Goal: Navigation & Orientation: Find specific page/section

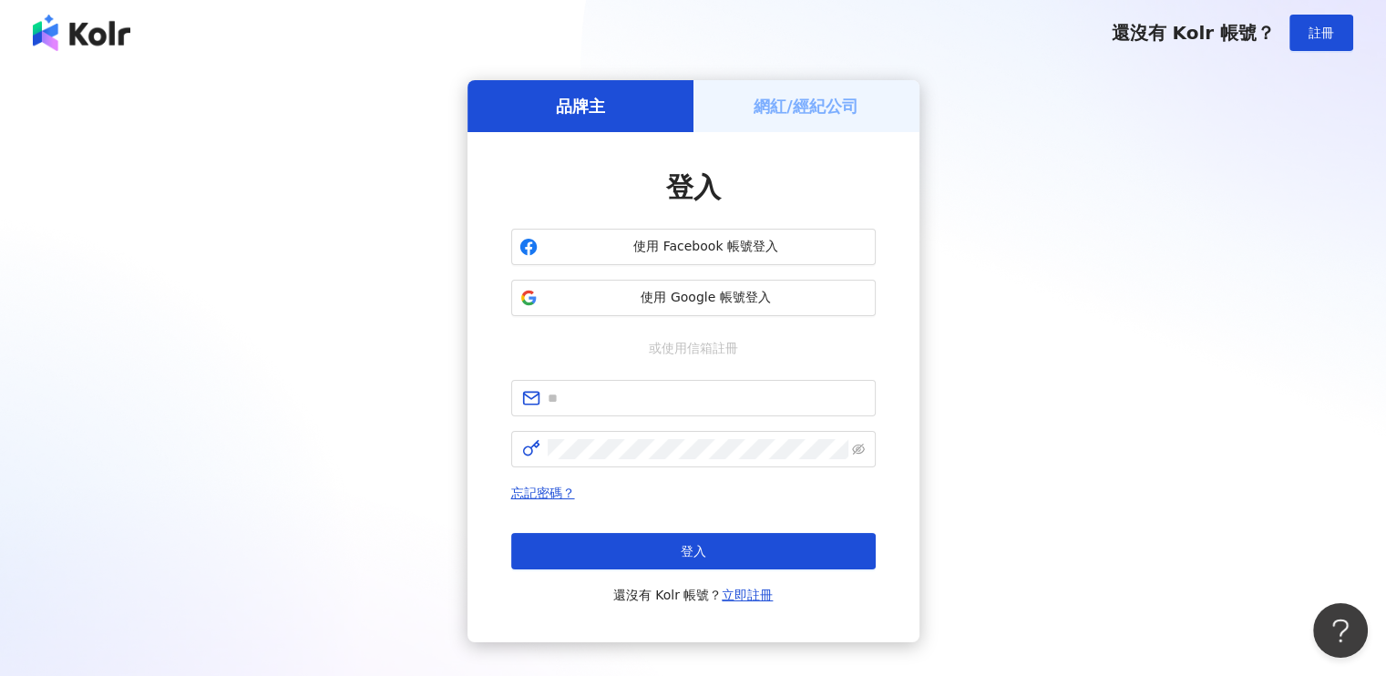
click at [784, 101] on h5 "網紅/經紀公司" at bounding box center [805, 106] width 105 height 23
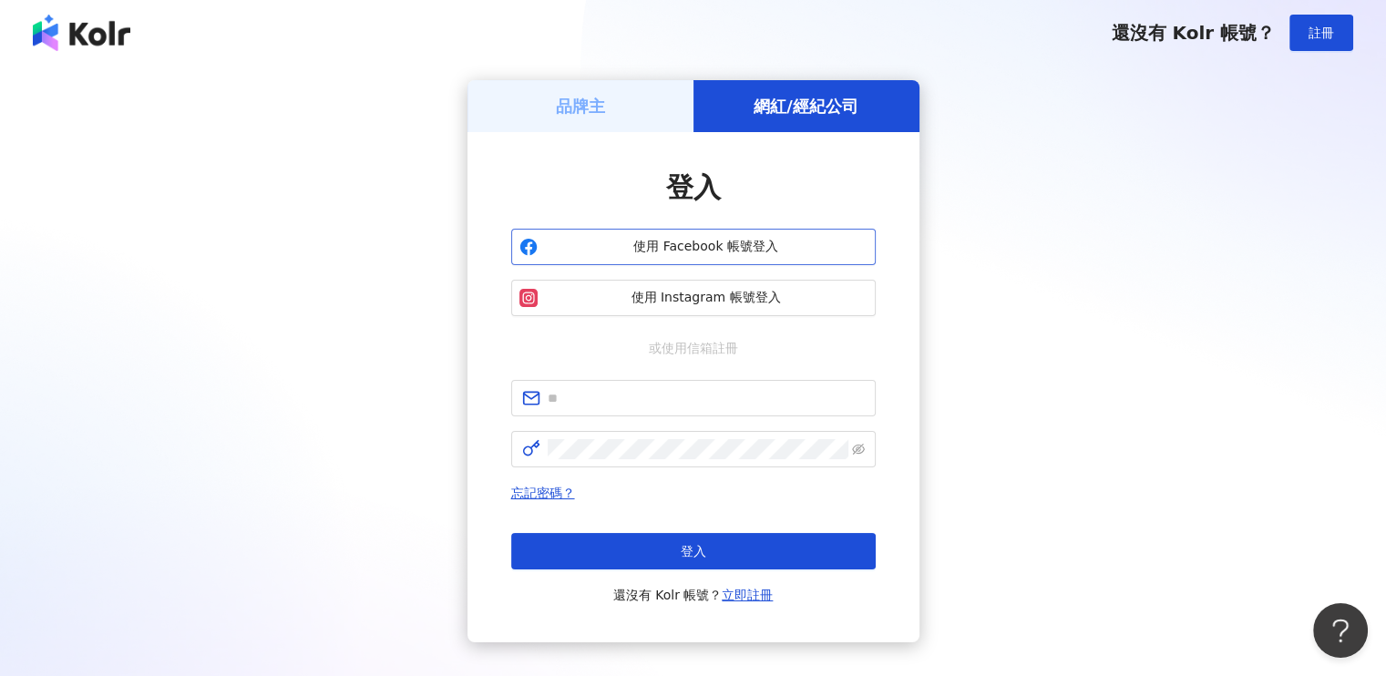
click at [724, 247] on span "使用 Facebook 帳號登入" at bounding box center [706, 247] width 323 height 18
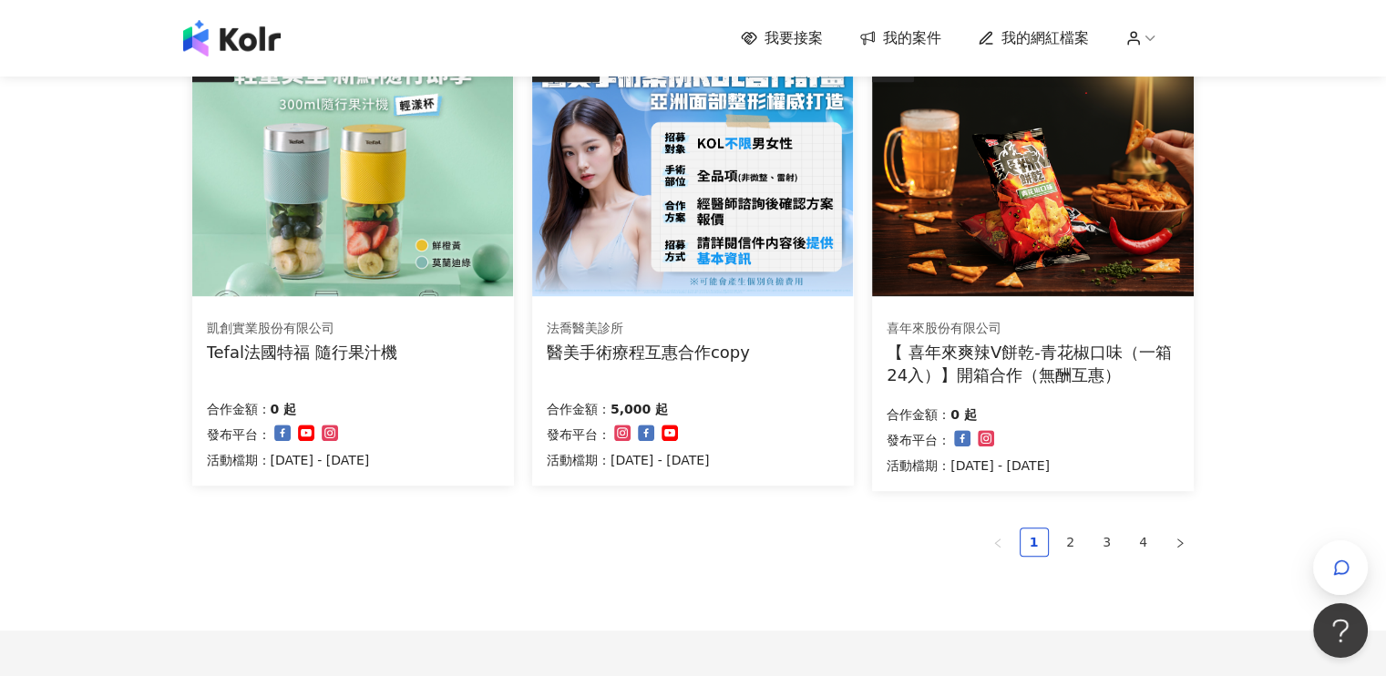
scroll to position [1276, 0]
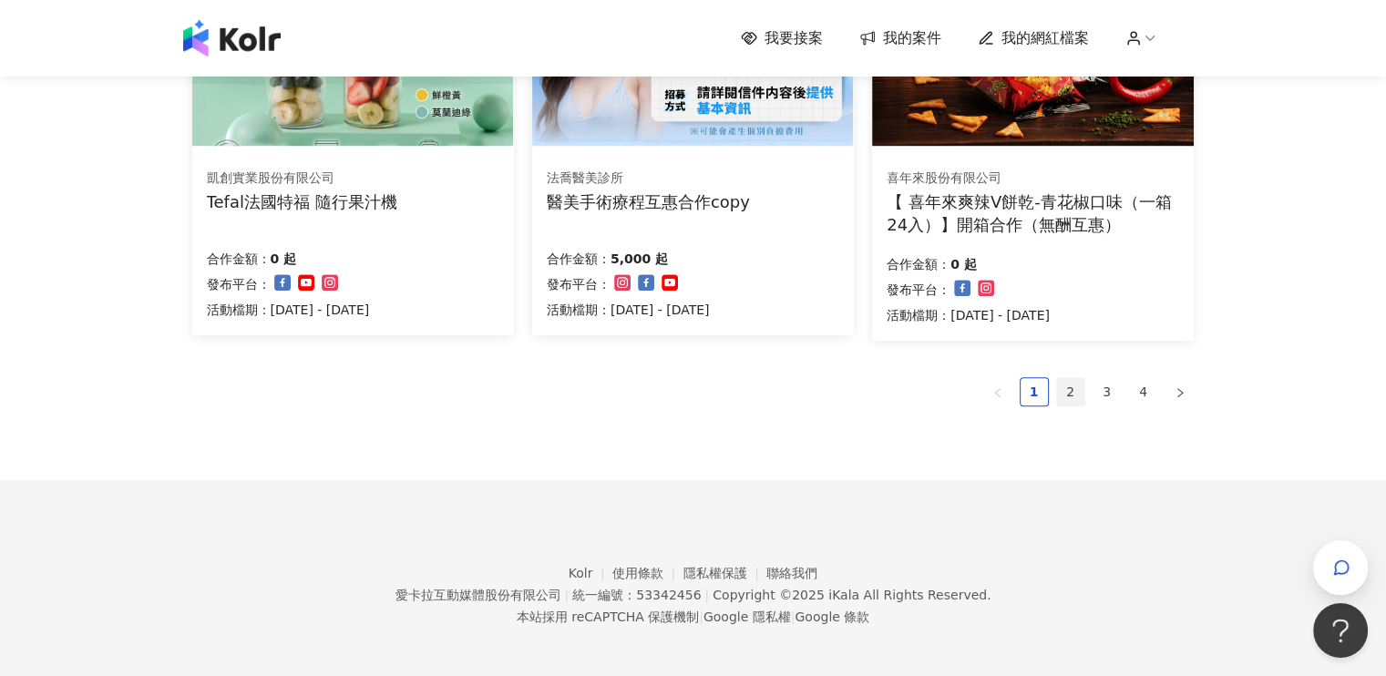
click at [1064, 389] on link "2" at bounding box center [1070, 391] width 27 height 27
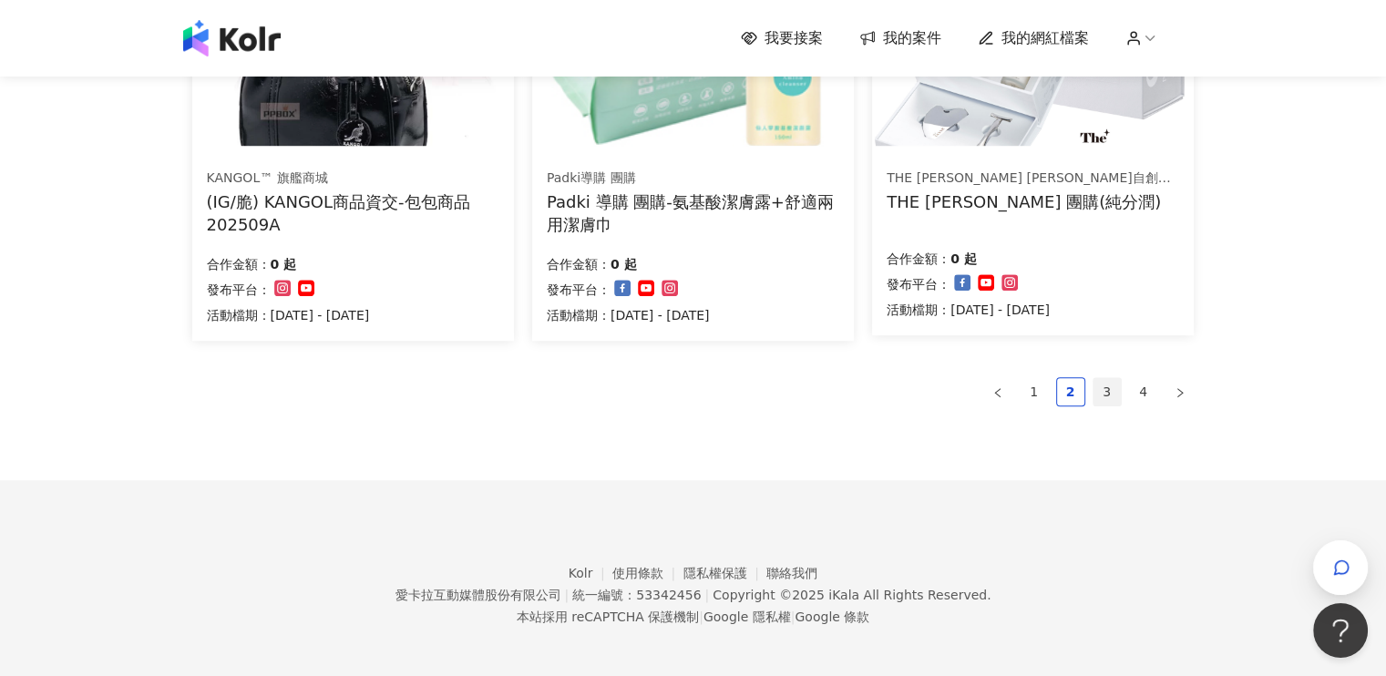
click at [1108, 393] on link "3" at bounding box center [1106, 391] width 27 height 27
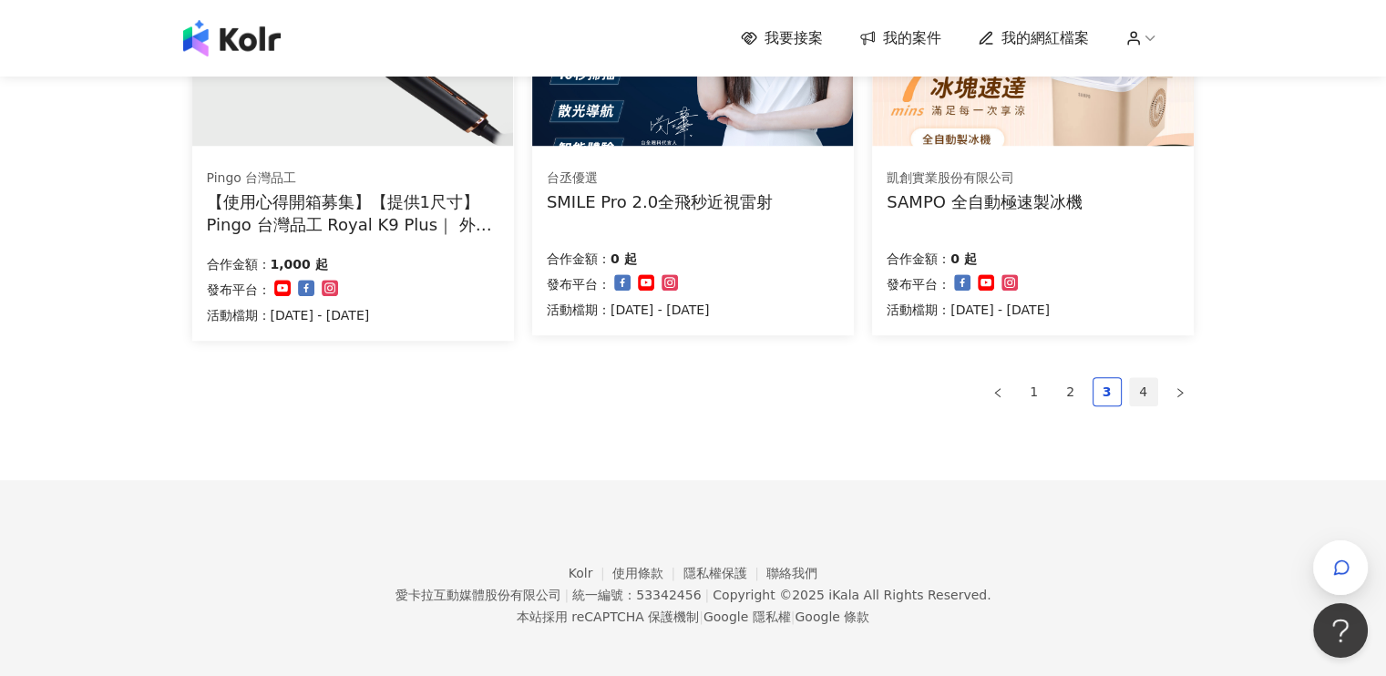
click at [1139, 387] on link "4" at bounding box center [1143, 391] width 27 height 27
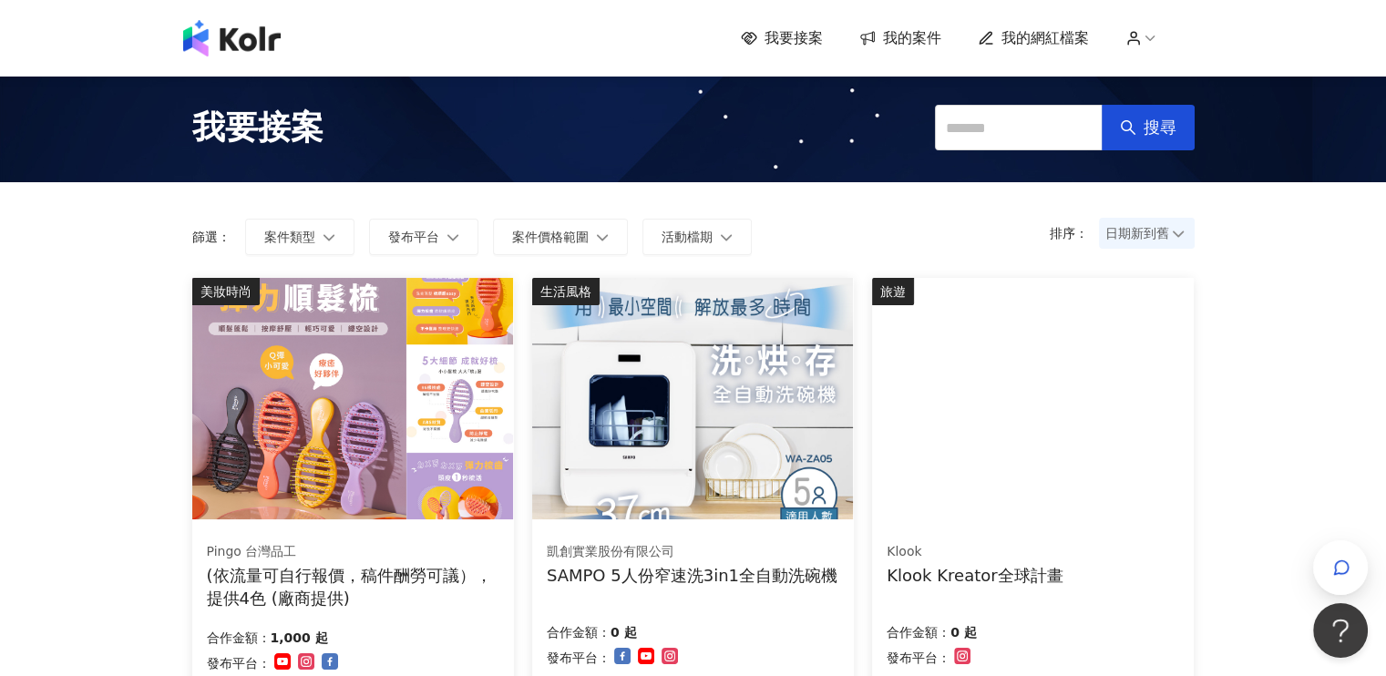
scroll to position [0, 0]
